Goal: Transaction & Acquisition: Purchase product/service

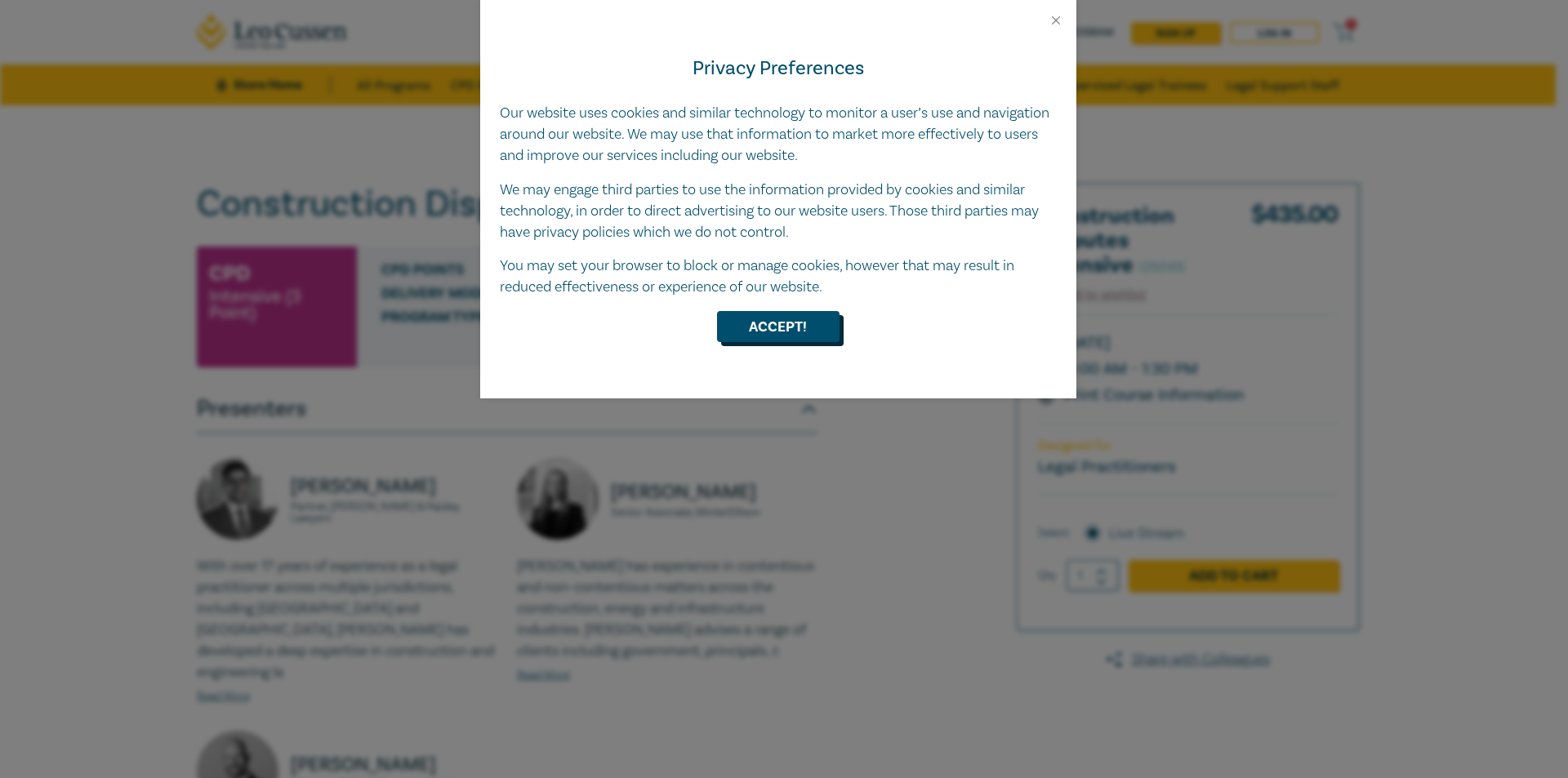
click at [767, 332] on button "Accept!" at bounding box center [778, 327] width 123 height 31
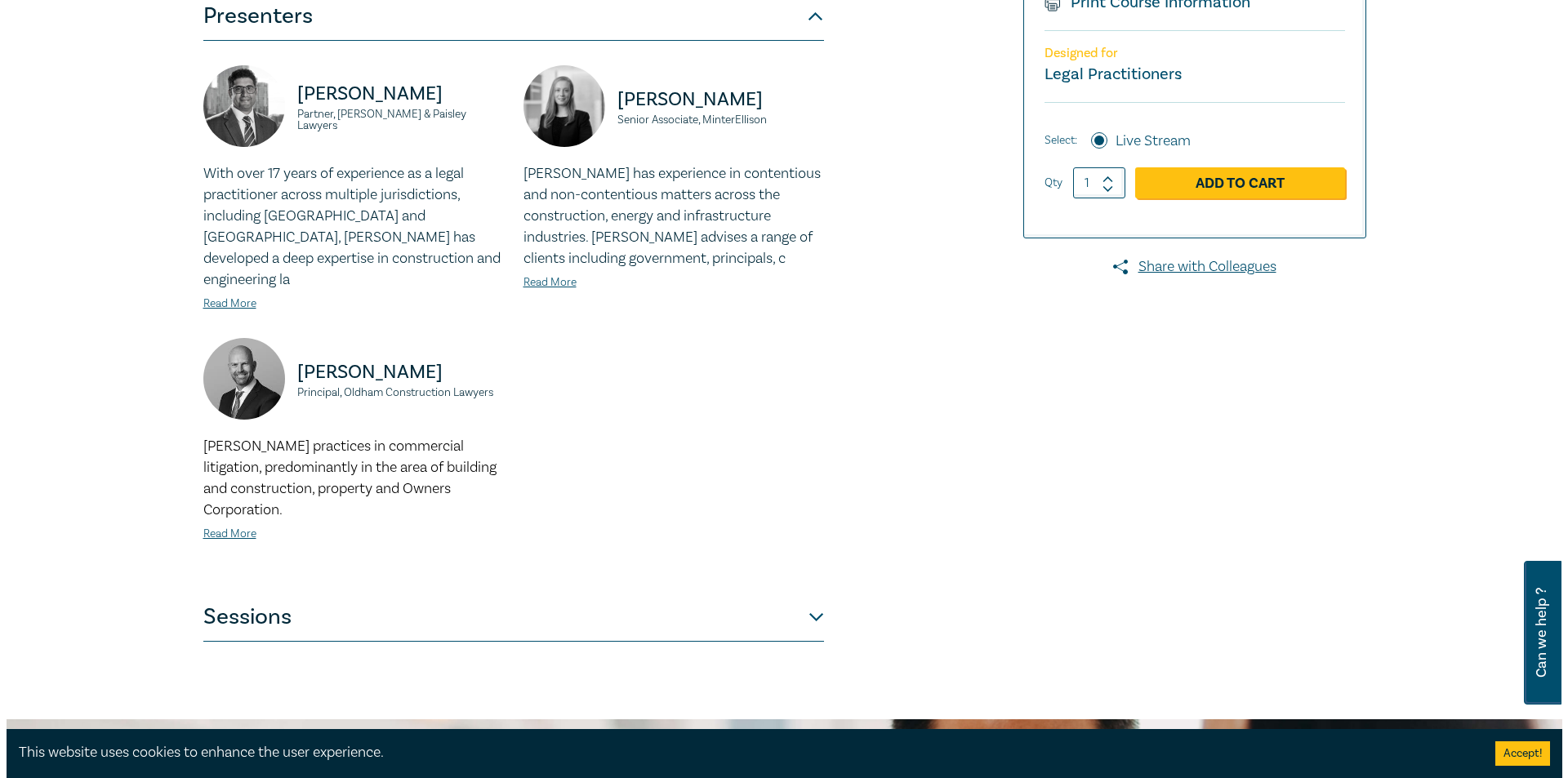
scroll to position [245, 0]
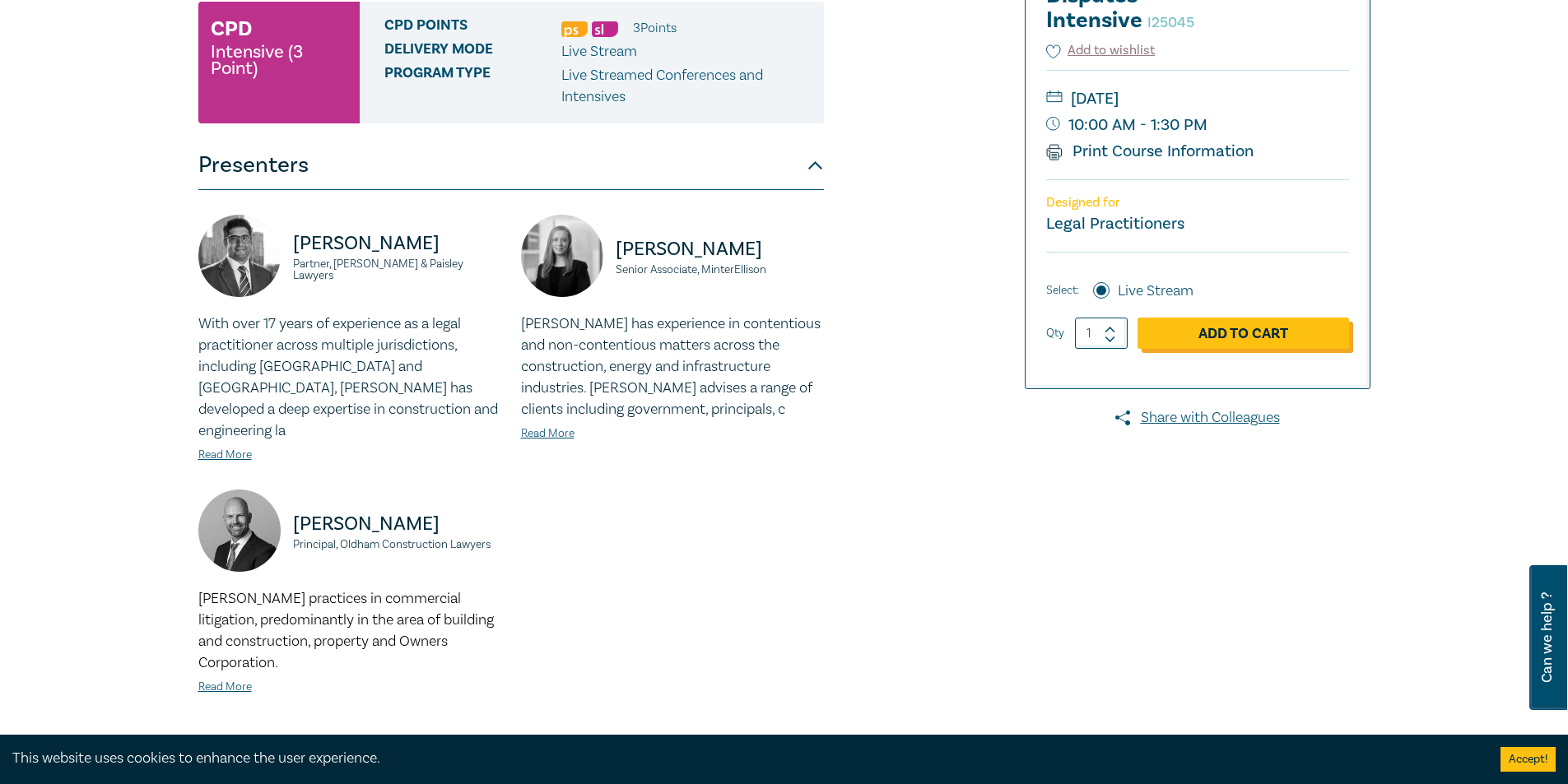
click at [1267, 333] on link "Add to Cart" at bounding box center [1243, 333] width 211 height 32
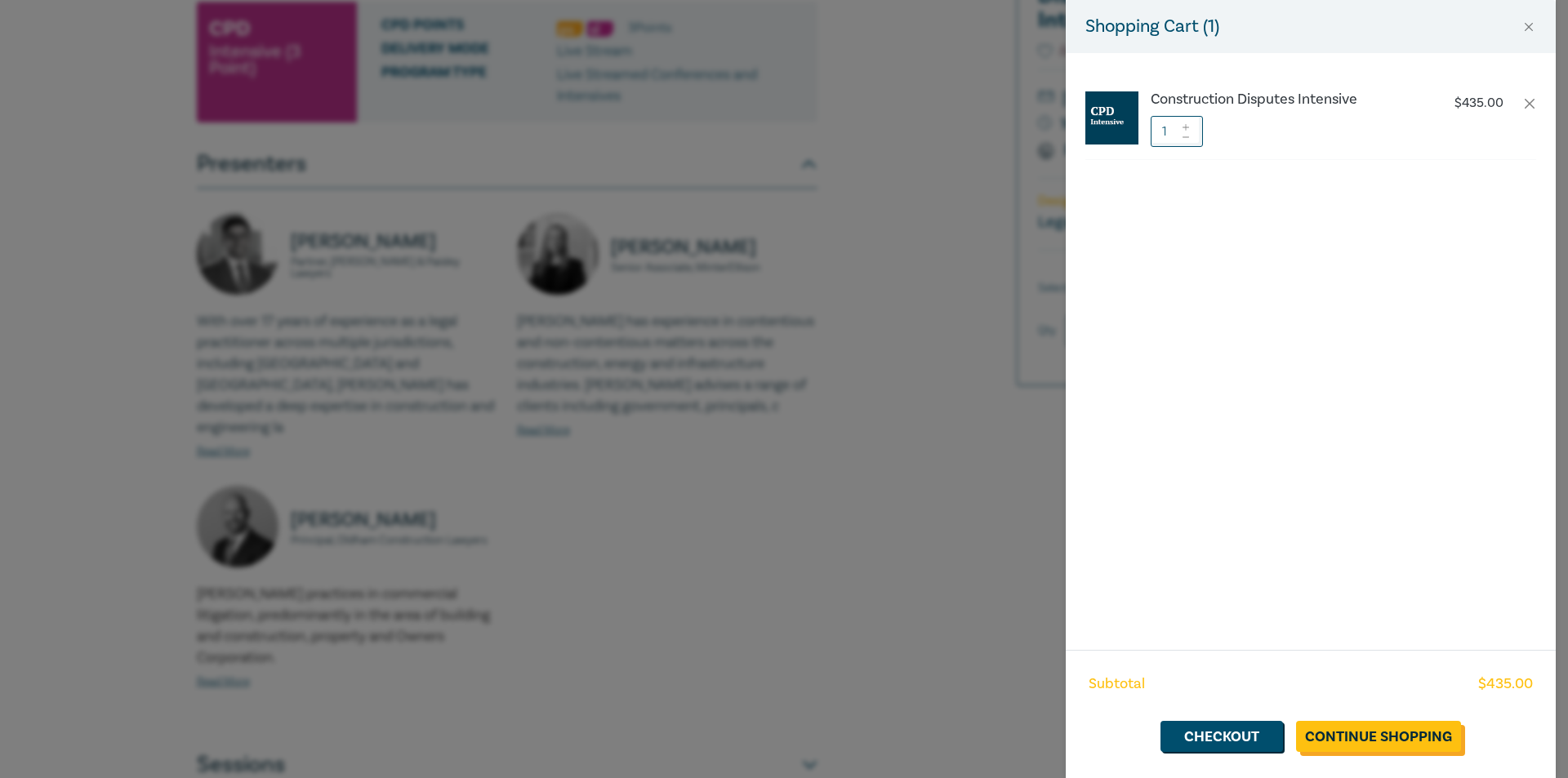
click at [1341, 727] on link "Continue Shopping" at bounding box center [1379, 736] width 165 height 31
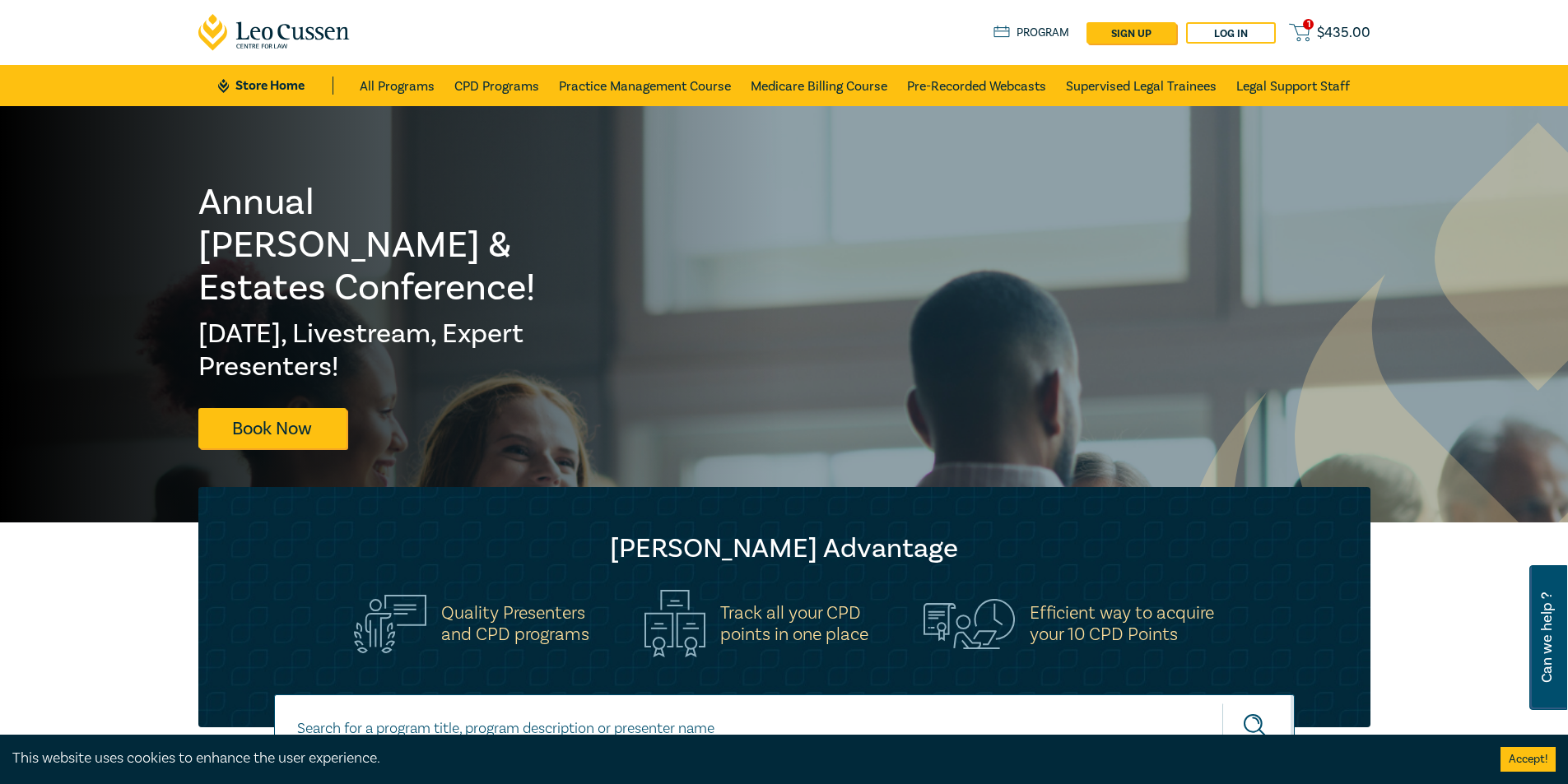
click at [1317, 21] on div "1 $ 435.00 Store Home About us Program sign up Log in 1 $ 435.00" at bounding box center [784, 32] width 1192 height 65
click at [1318, 30] on span "$ 435.00" at bounding box center [1342, 32] width 53 height 18
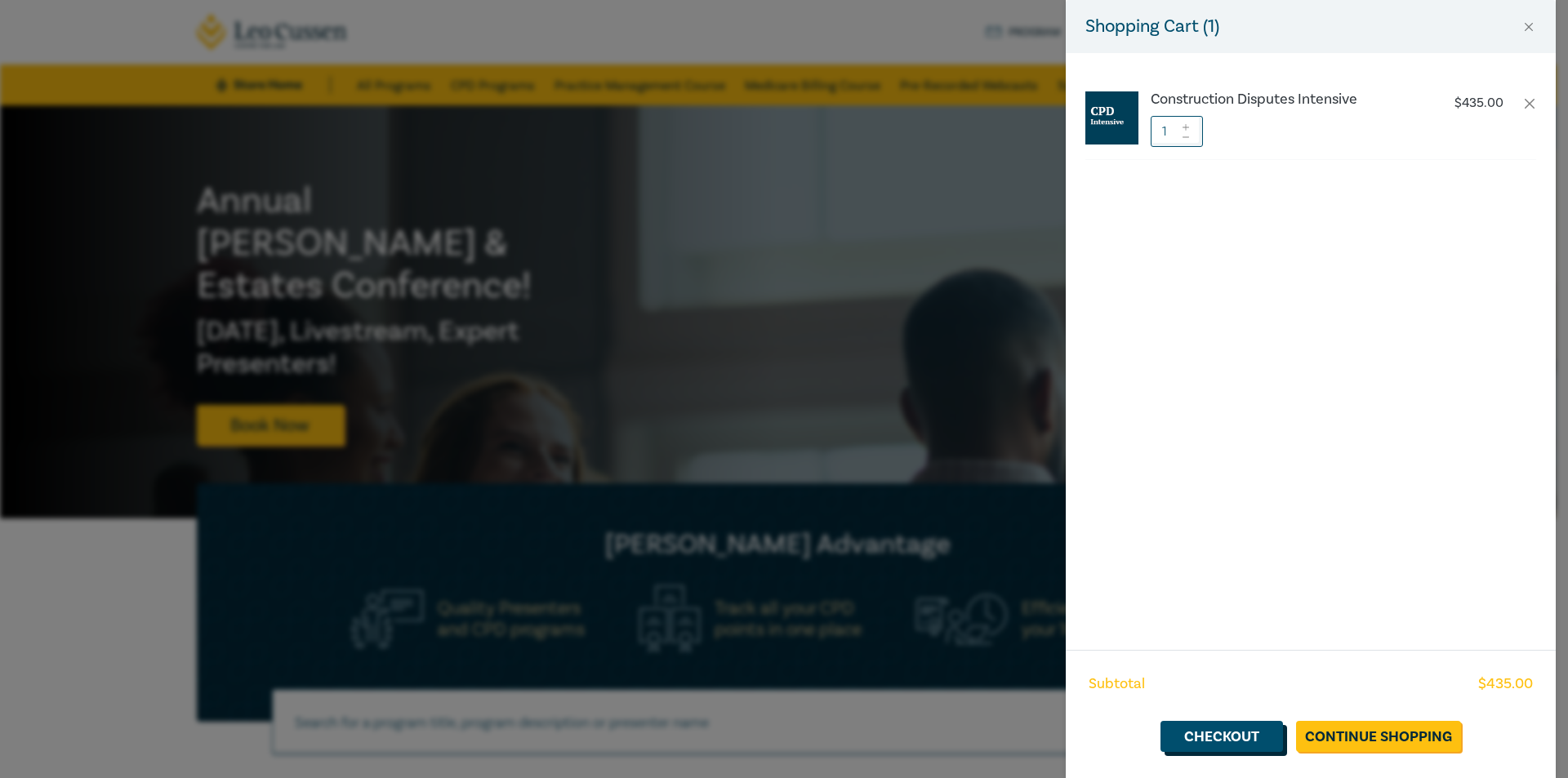
click at [1241, 746] on link "Checkout" at bounding box center [1221, 736] width 123 height 31
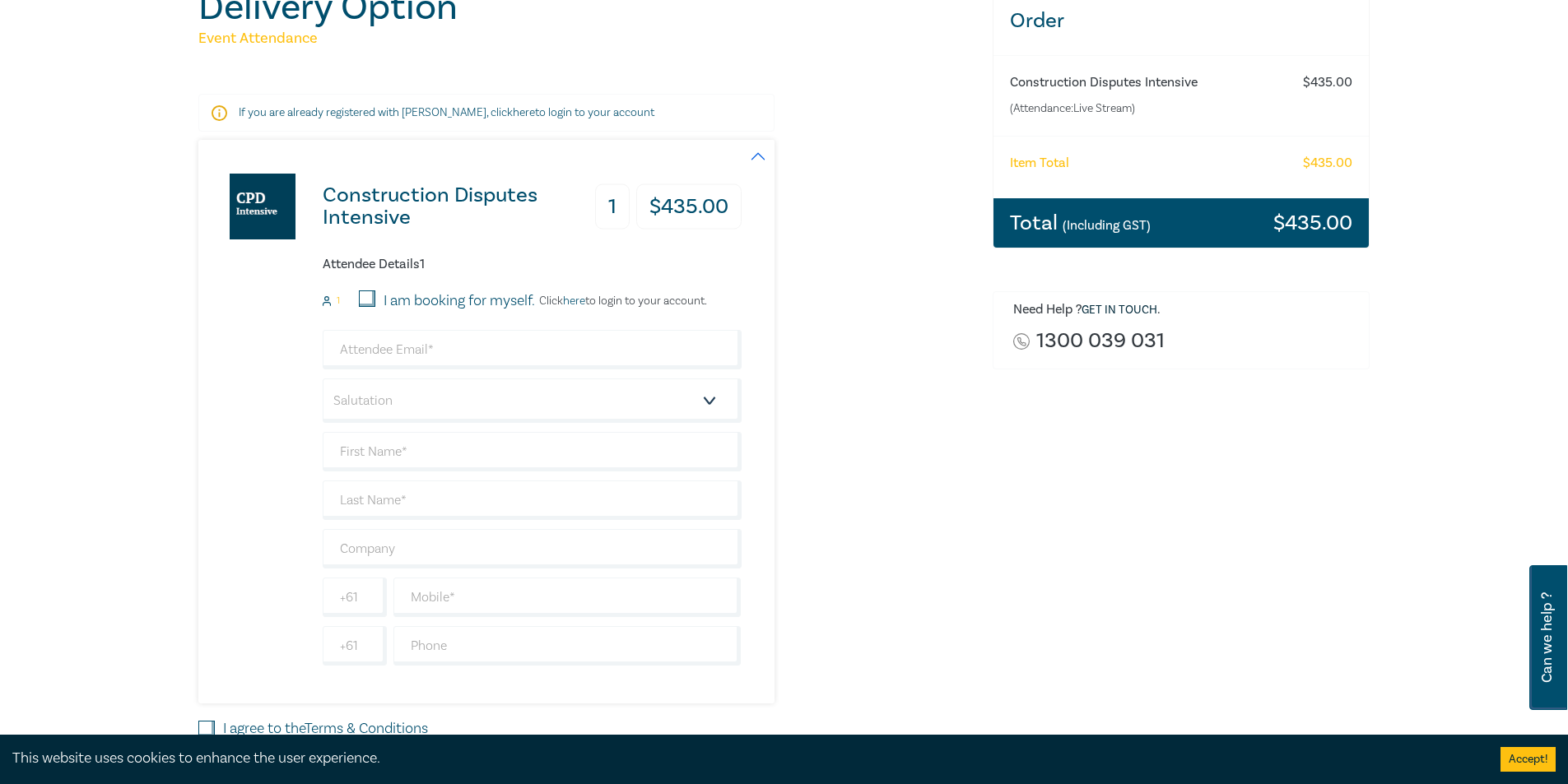
scroll to position [82, 0]
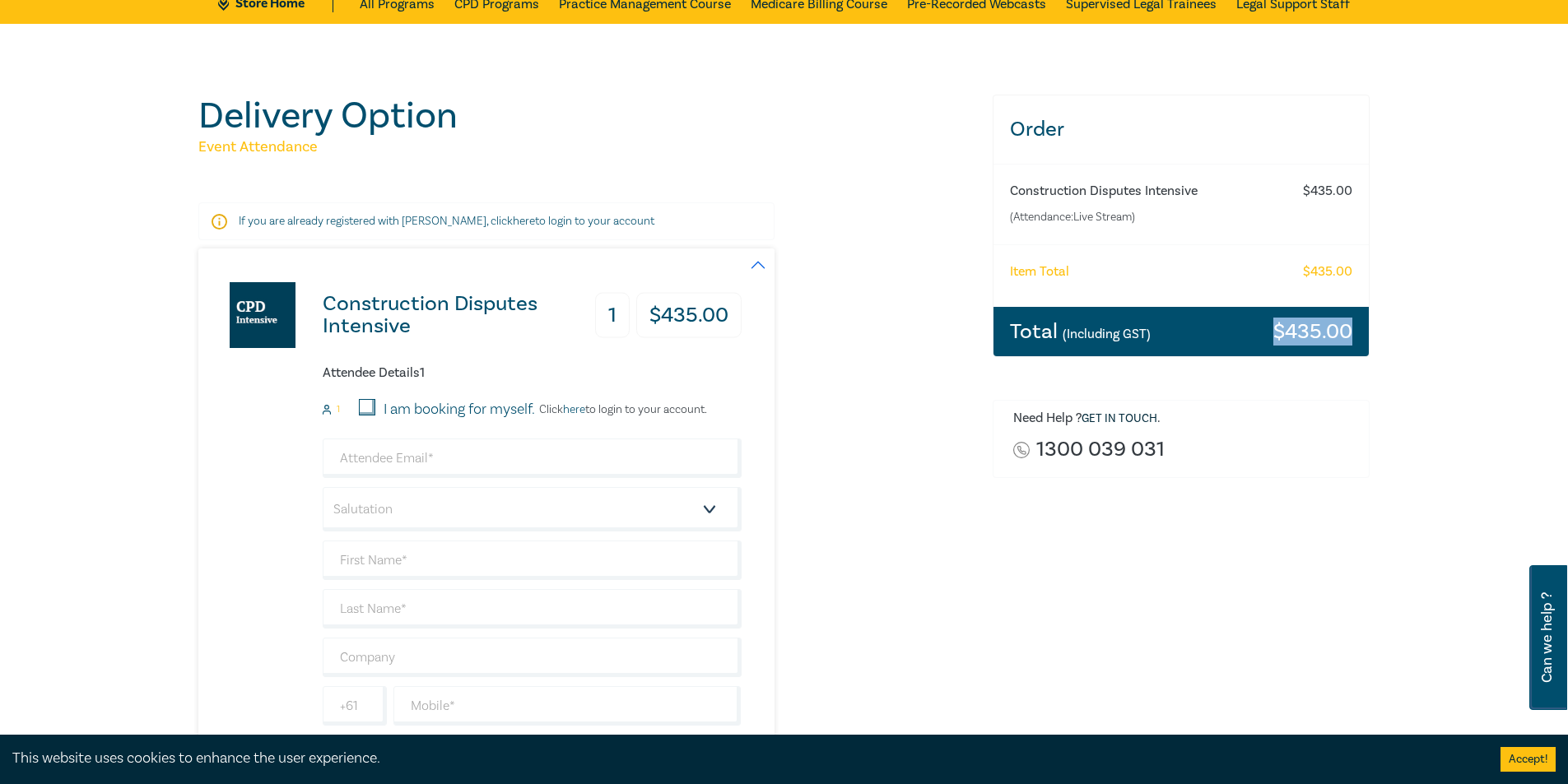
drag, startPoint x: 1351, startPoint y: 331, endPoint x: 1186, endPoint y: 341, distance: 165.3
click at [1186, 341] on div "Total (Including GST) $ 435.00" at bounding box center [1181, 331] width 376 height 50
copy div "$ 435.00"
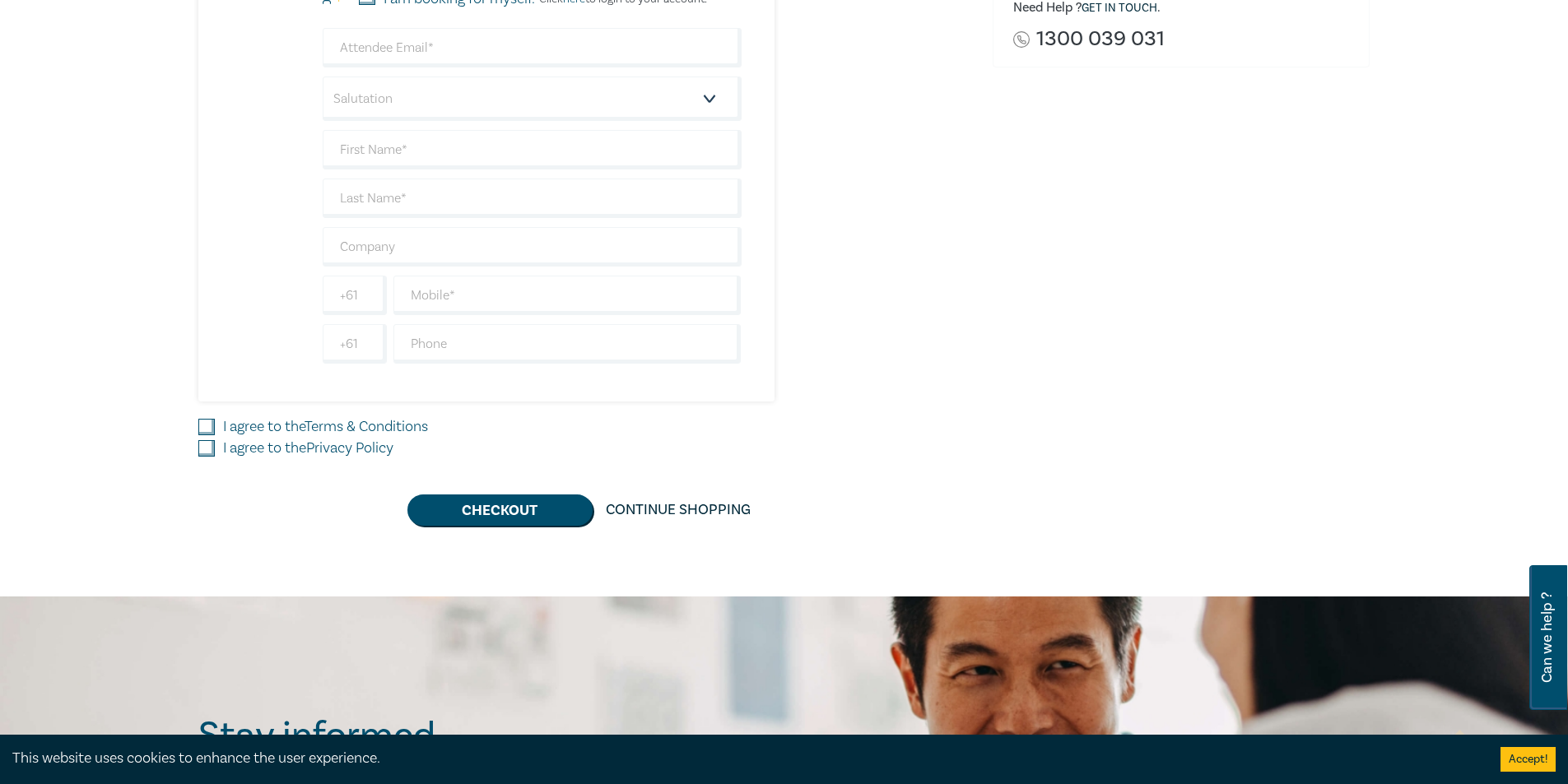
scroll to position [493, 0]
click at [201, 423] on input "I agree to the Terms & Conditions" at bounding box center [207, 426] width 16 height 16
checkbox input "true"
click at [208, 444] on input "I agree to the Privacy Policy" at bounding box center [207, 447] width 16 height 16
checkbox input "true"
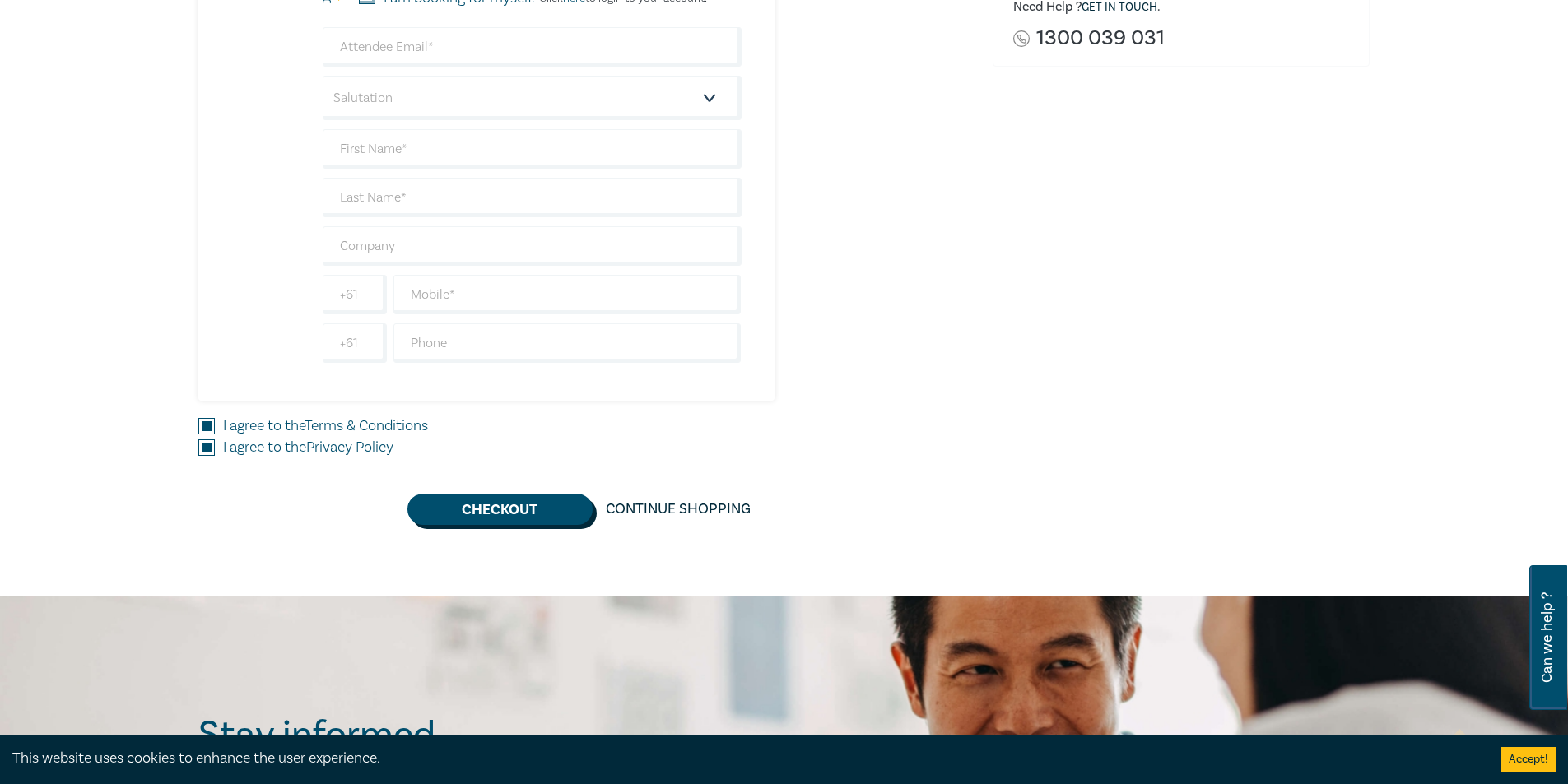
click at [501, 518] on button "Checkout" at bounding box center [500, 509] width 185 height 32
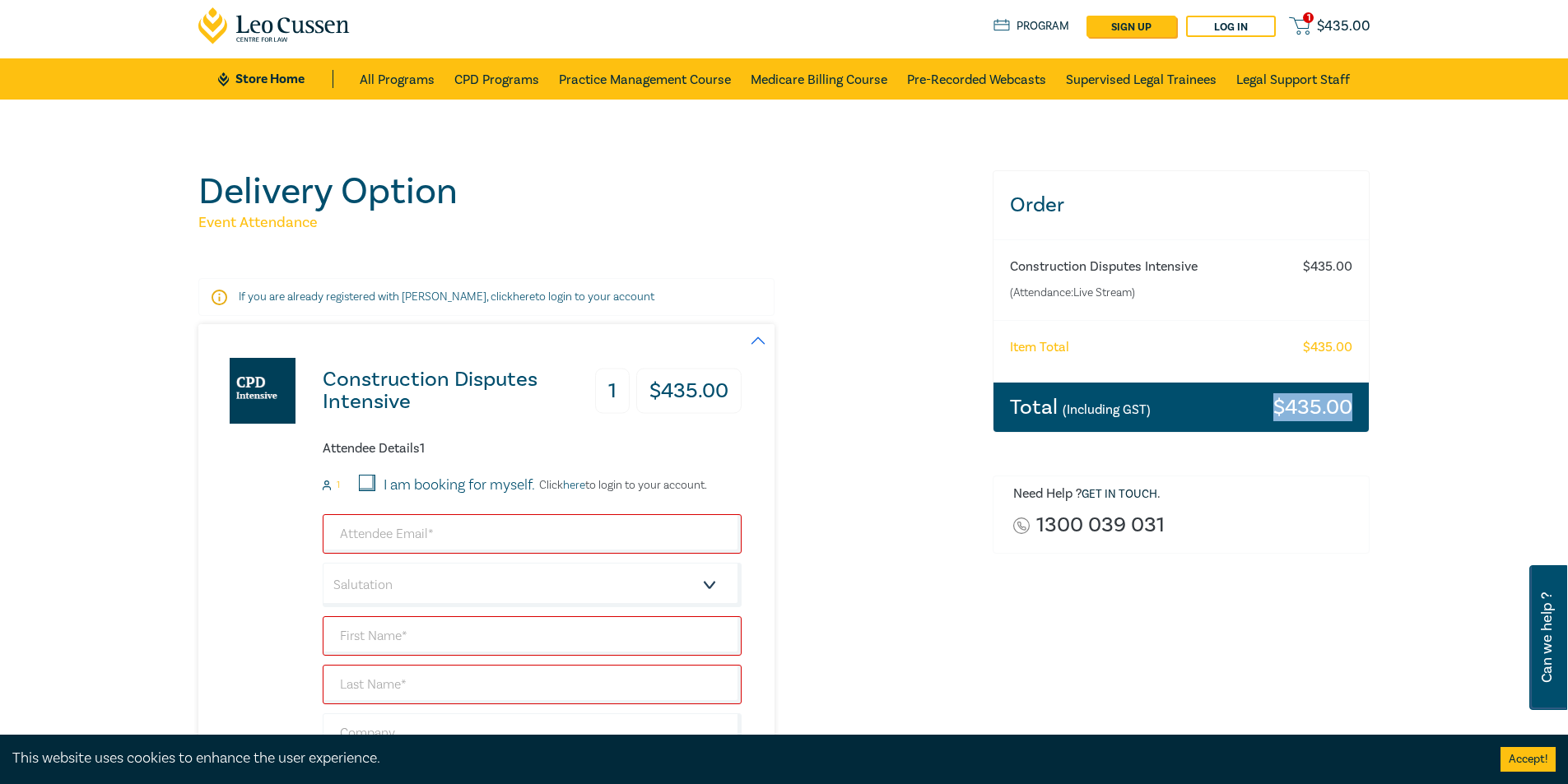
scroll to position [0, 0]
